Goal: Find specific page/section: Find specific page/section

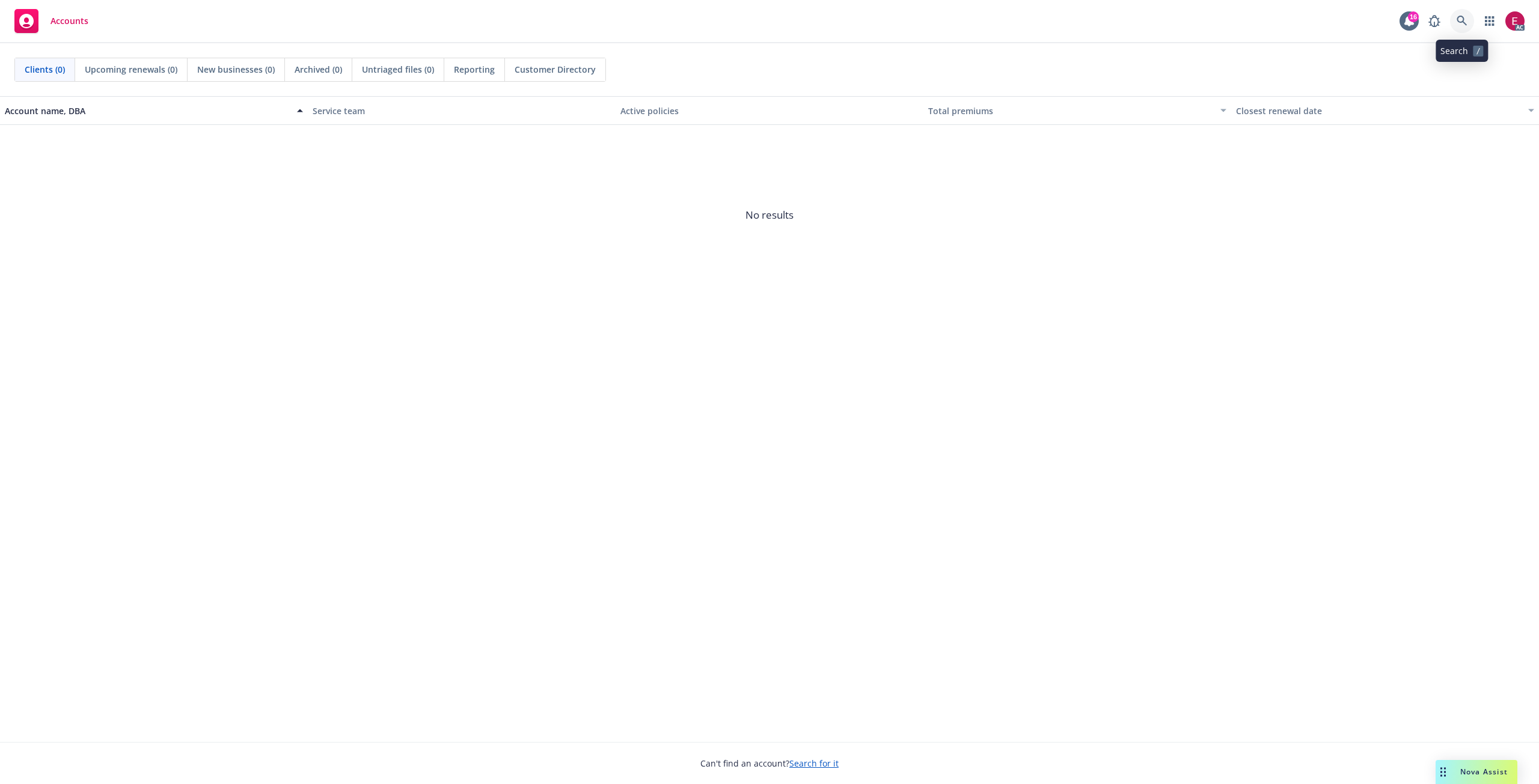
click at [1468, 21] on link at bounding box center [1462, 21] width 24 height 24
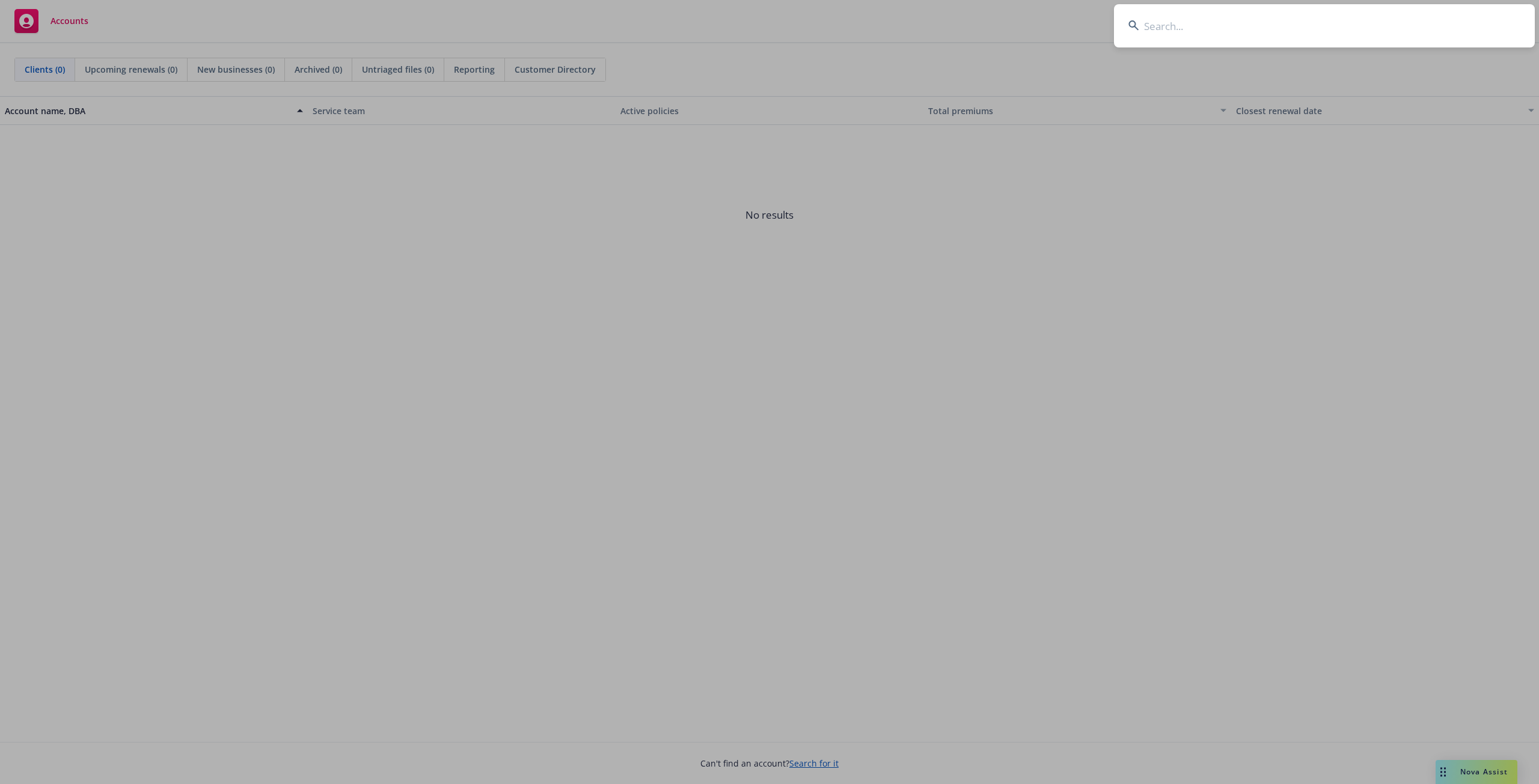
click at [1172, 30] on input at bounding box center [1324, 26] width 421 height 43
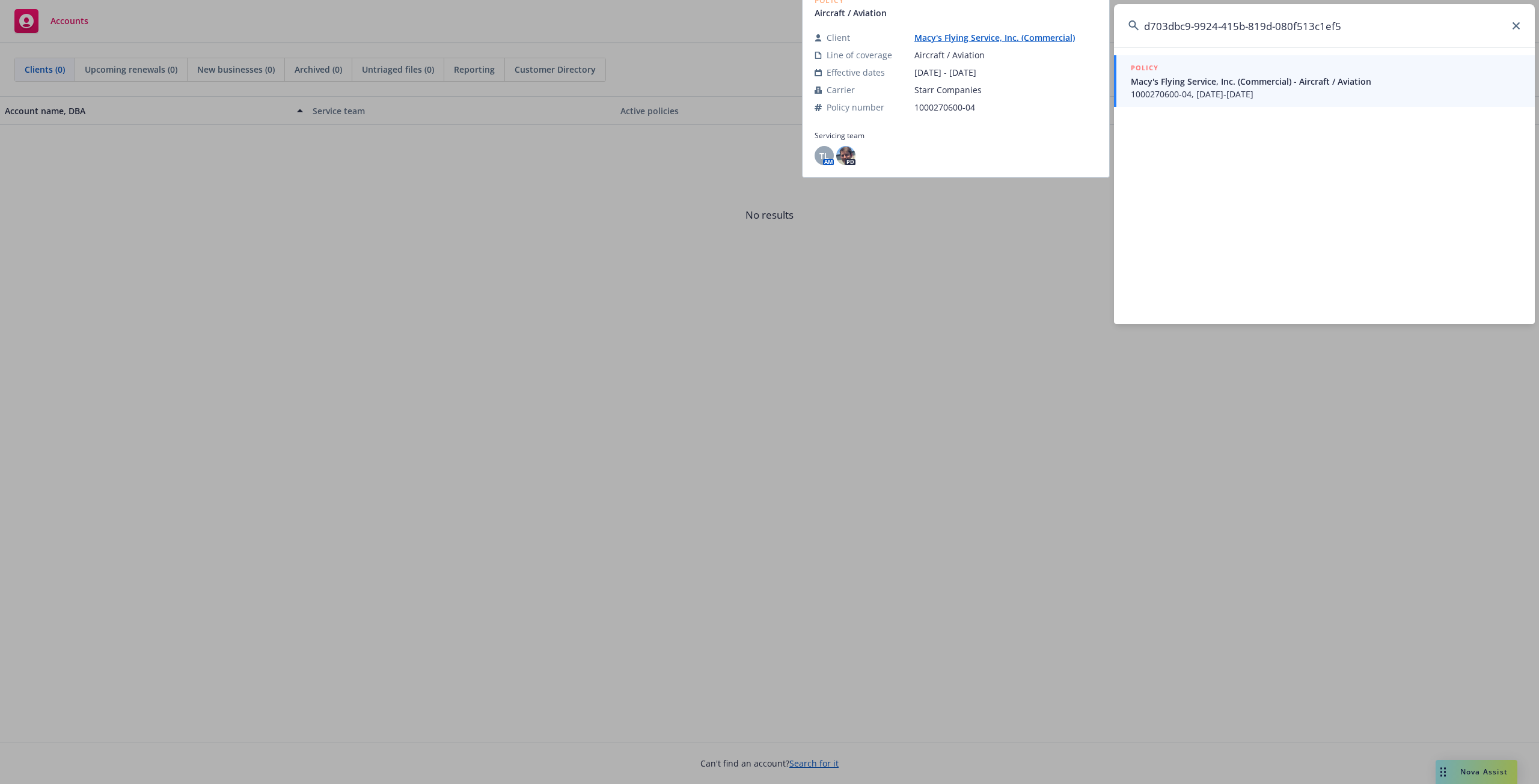
type input "d703dbc9-9924-415b-819d-080f513c1ef5"
click at [1236, 83] on span "Macy's Flying Service, Inc. (Commercial) - Aircraft / Aviation" at bounding box center [1325, 81] width 390 height 12
